Goal: Transaction & Acquisition: Purchase product/service

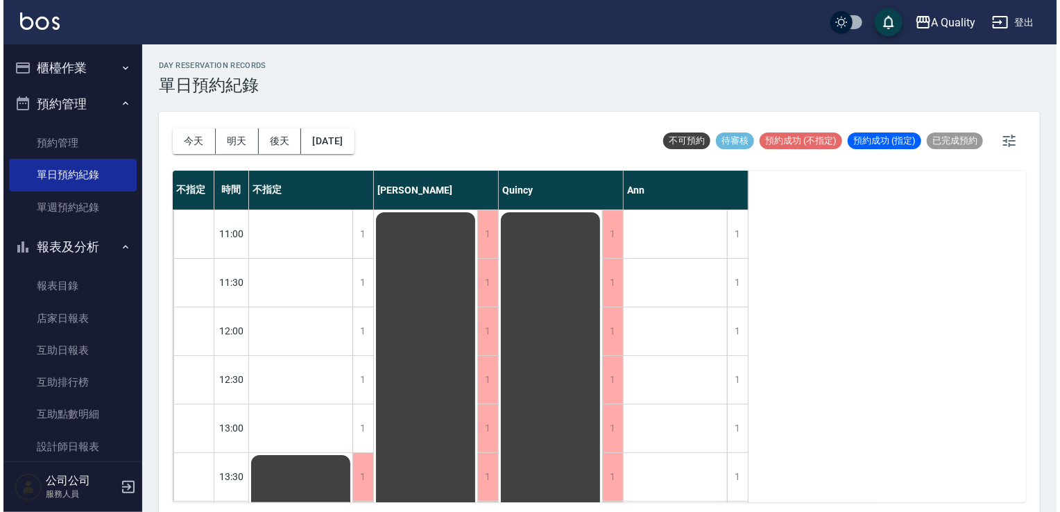
scroll to position [416, 0]
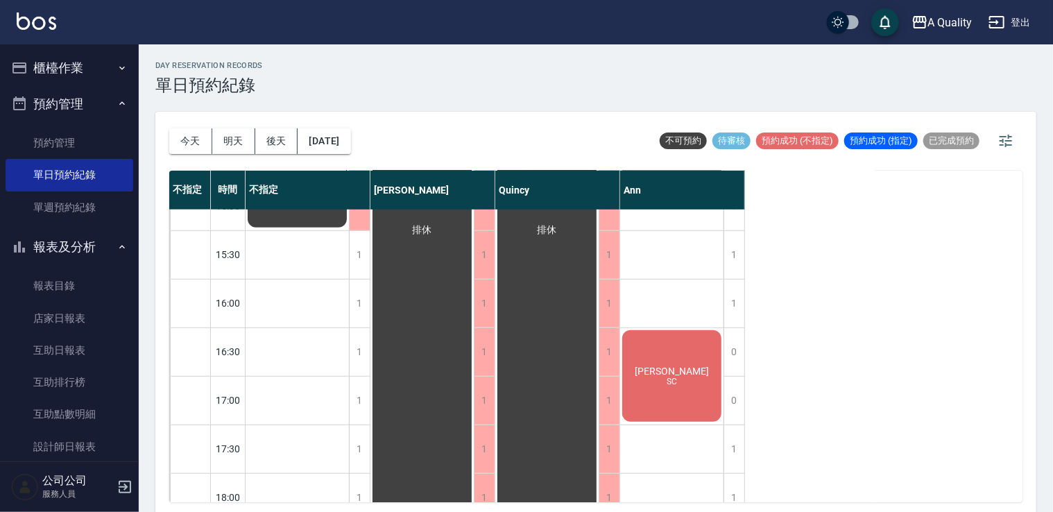
click at [713, 385] on div "[PERSON_NAME]" at bounding box center [671, 376] width 103 height 96
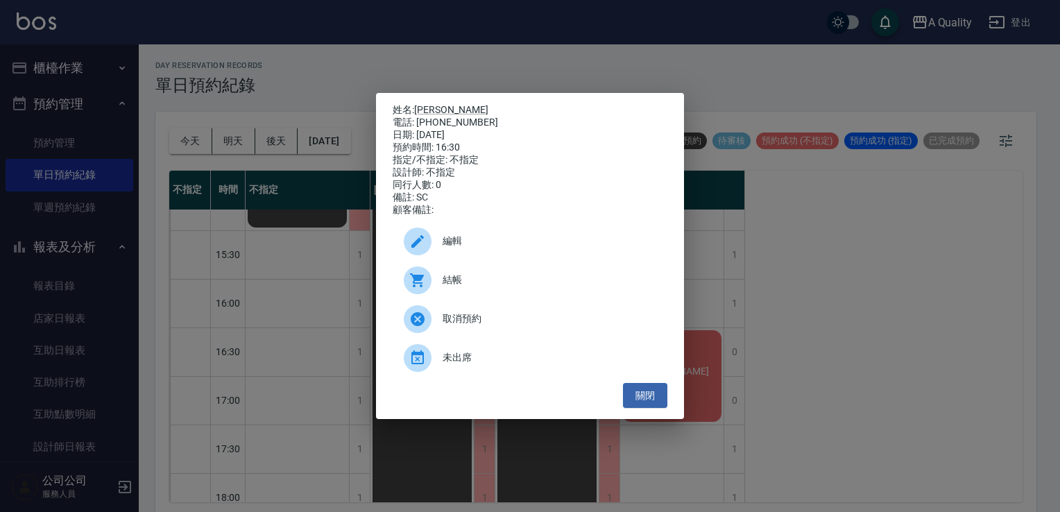
click at [463, 287] on span "結帳" at bounding box center [550, 280] width 214 height 15
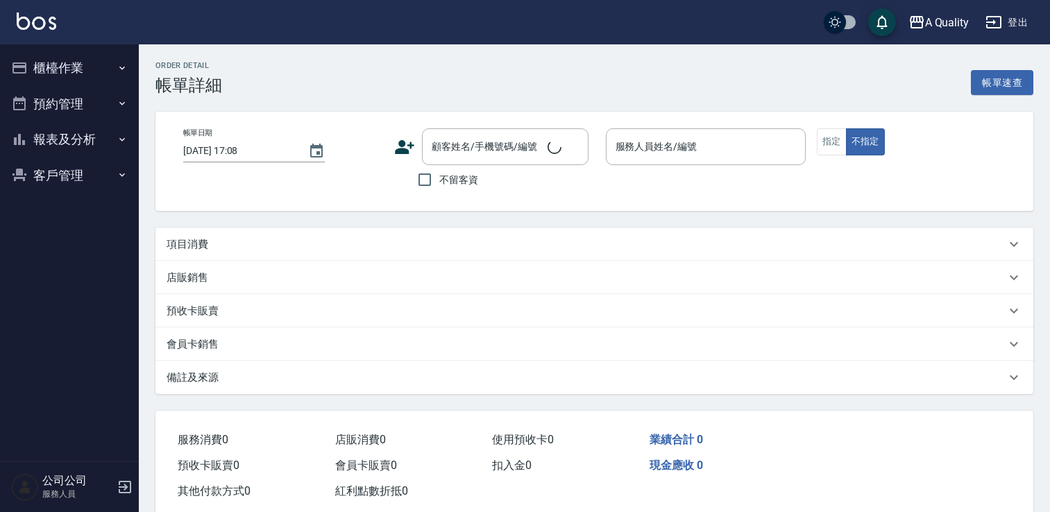
click at [214, 248] on div "項目消費" at bounding box center [585, 244] width 839 height 15
type input "2025/09/24 16:30"
type input "Ann(無代號)"
type input "SC"
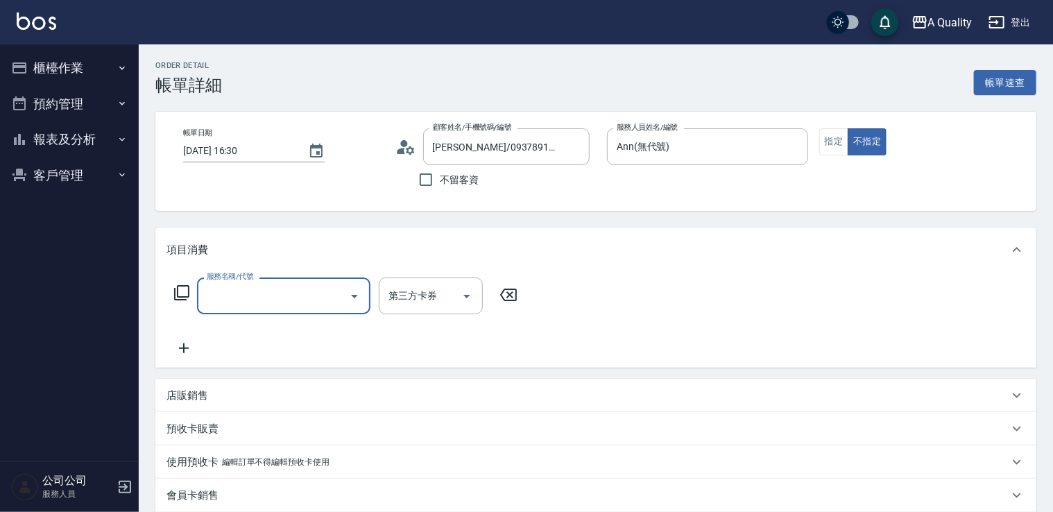
type input "伍彬森/0937891578/000162"
drag, startPoint x: 219, startPoint y: 310, endPoint x: 233, endPoint y: 287, distance: 27.4
click at [221, 309] on div "服務名稱/代號" at bounding box center [283, 295] width 173 height 37
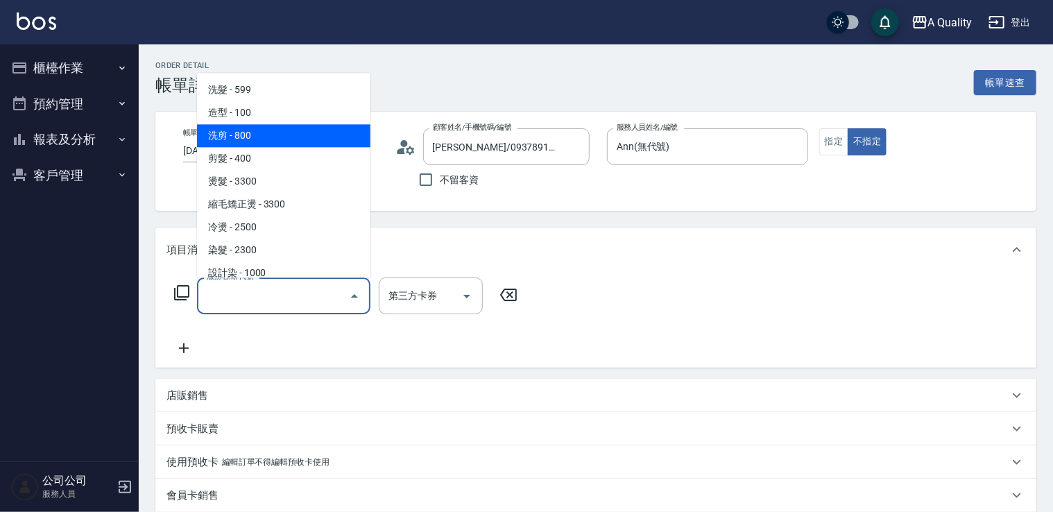
click at [281, 142] on span "洗剪 - 800" at bounding box center [283, 135] width 173 height 23
type input "洗剪(103)"
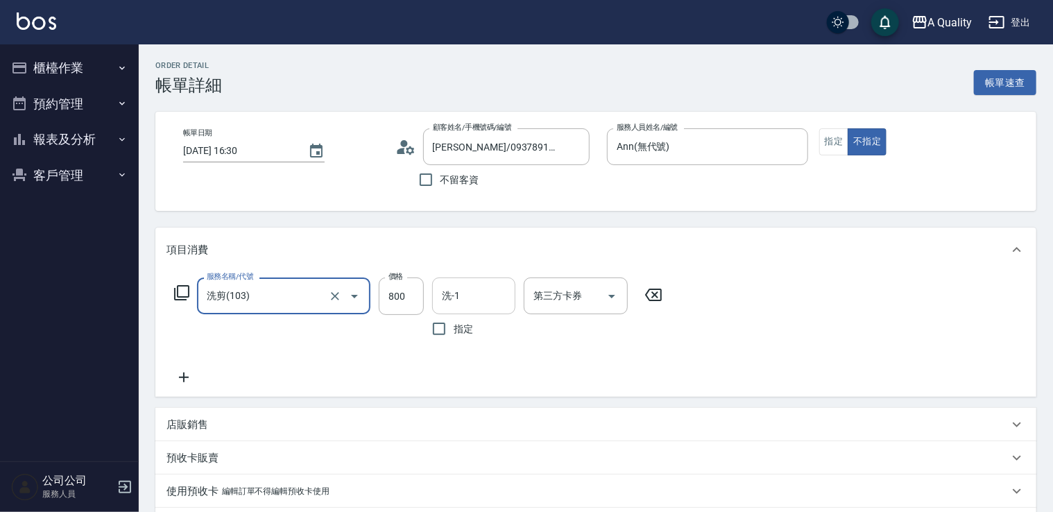
click at [472, 282] on div "洗-1" at bounding box center [473, 295] width 83 height 37
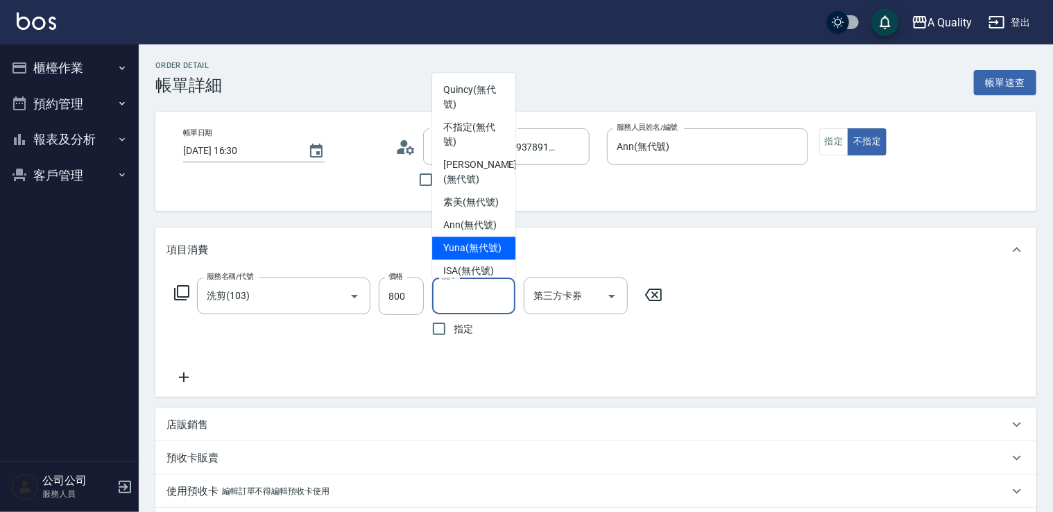
click at [475, 255] on span "Yuna (無代號)" at bounding box center [472, 248] width 58 height 15
type input "Yuna(無代號)"
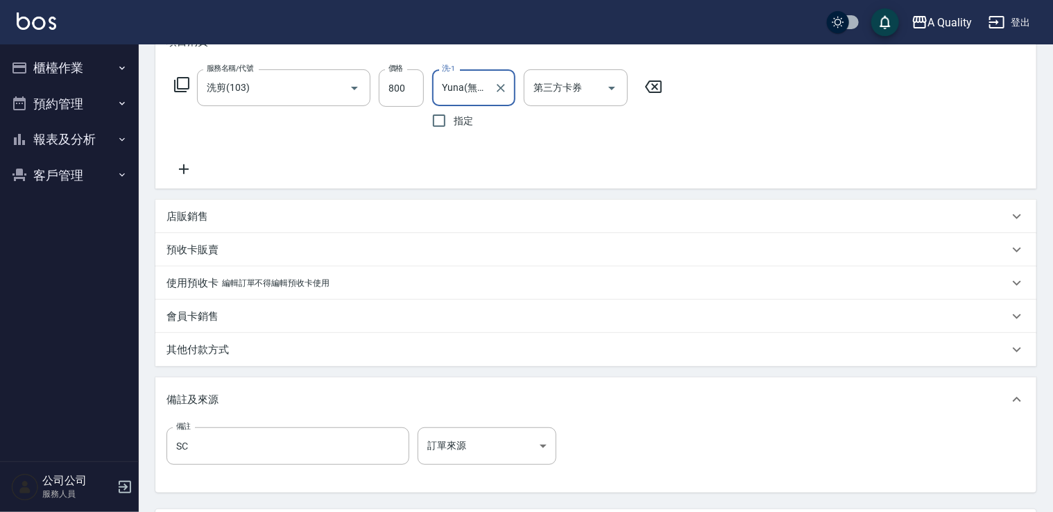
scroll to position [336, 0]
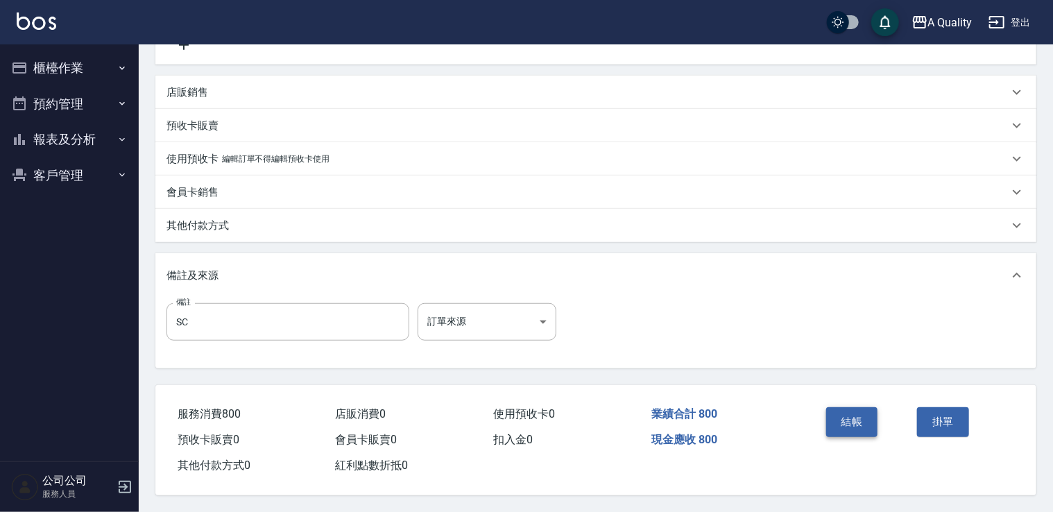
click at [862, 416] on button "結帳" at bounding box center [852, 421] width 52 height 29
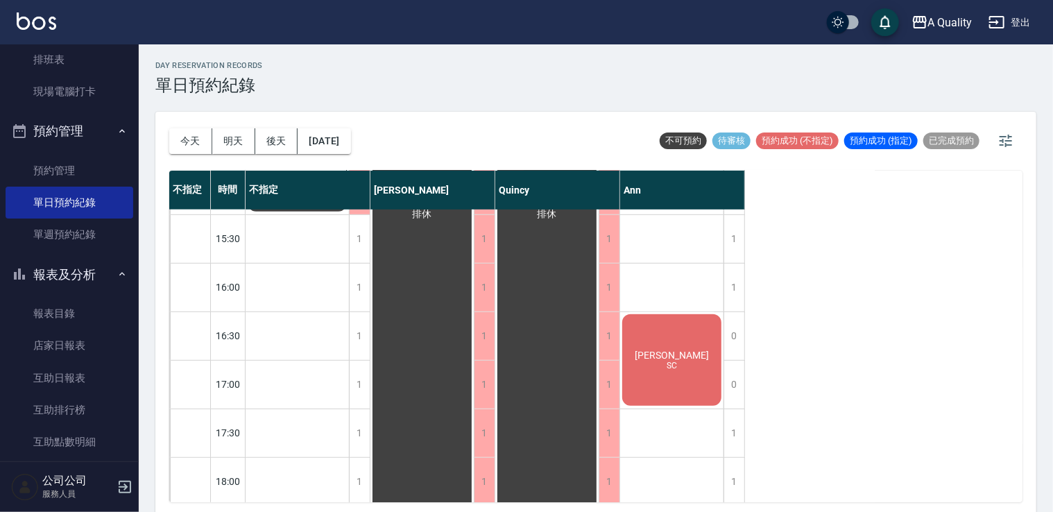
scroll to position [293, 0]
